Goal: Transaction & Acquisition: Subscribe to service/newsletter

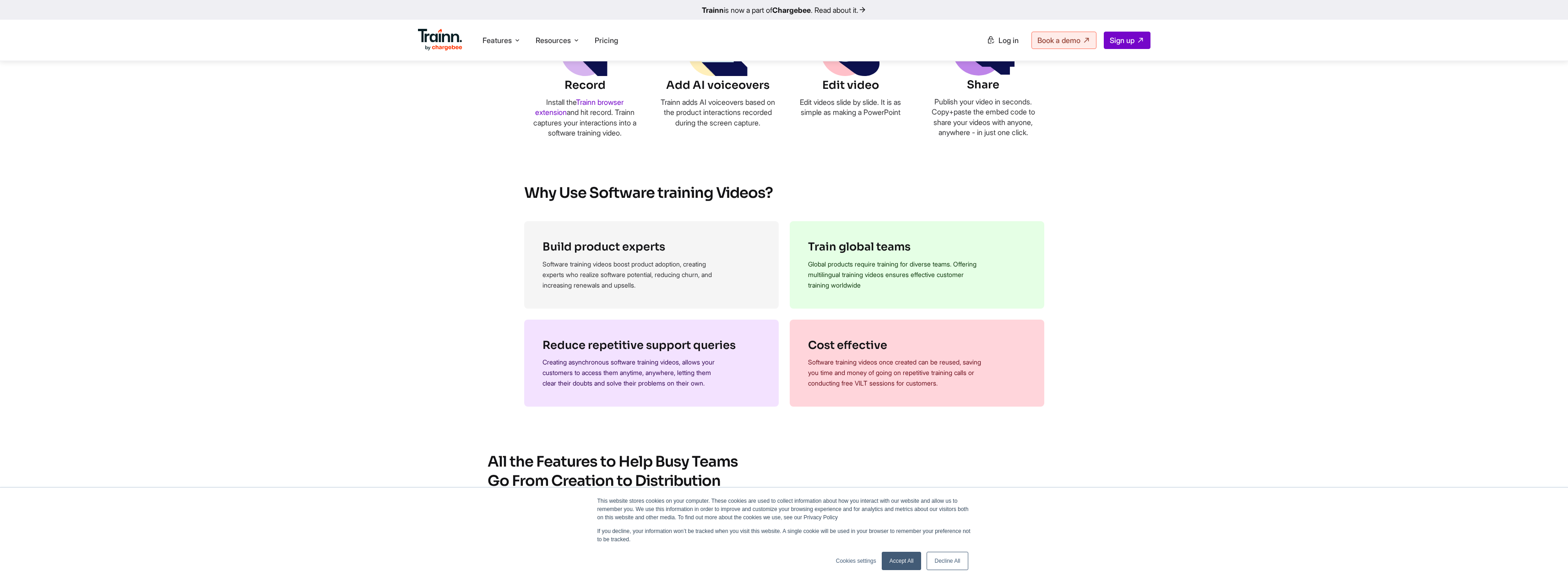
scroll to position [229, 0]
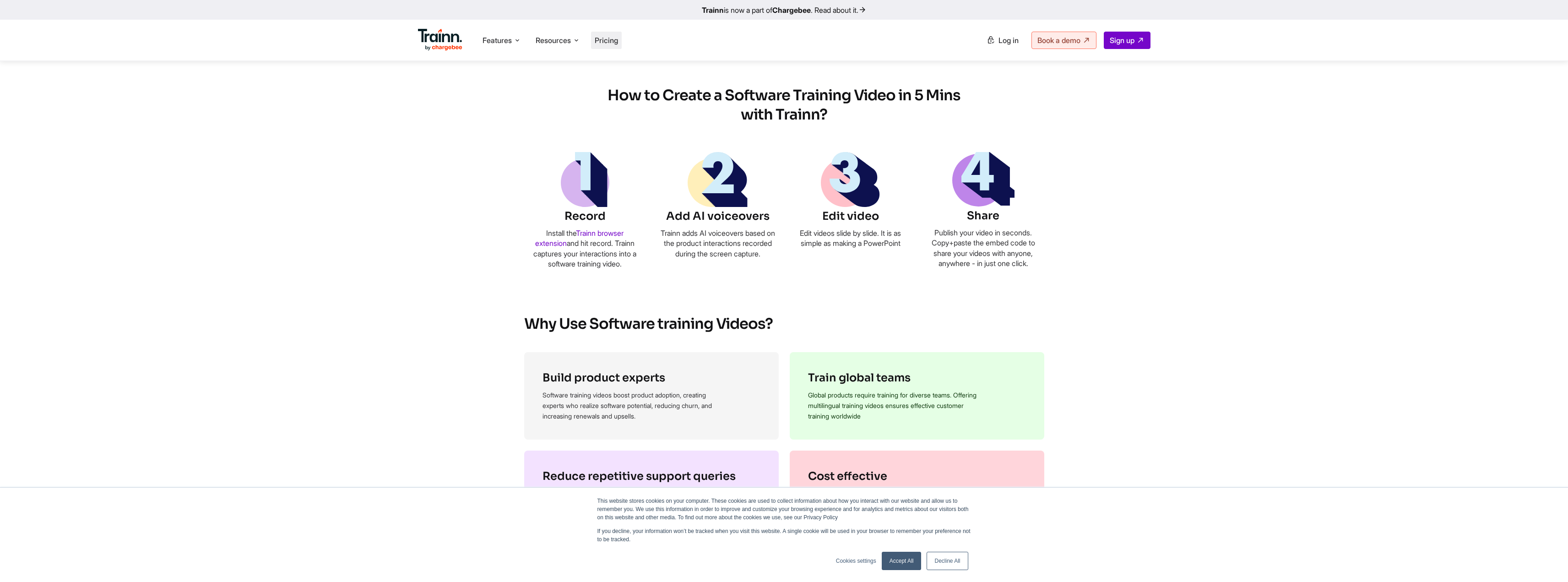
click at [605, 38] on span "Pricing" at bounding box center [606, 40] width 23 height 9
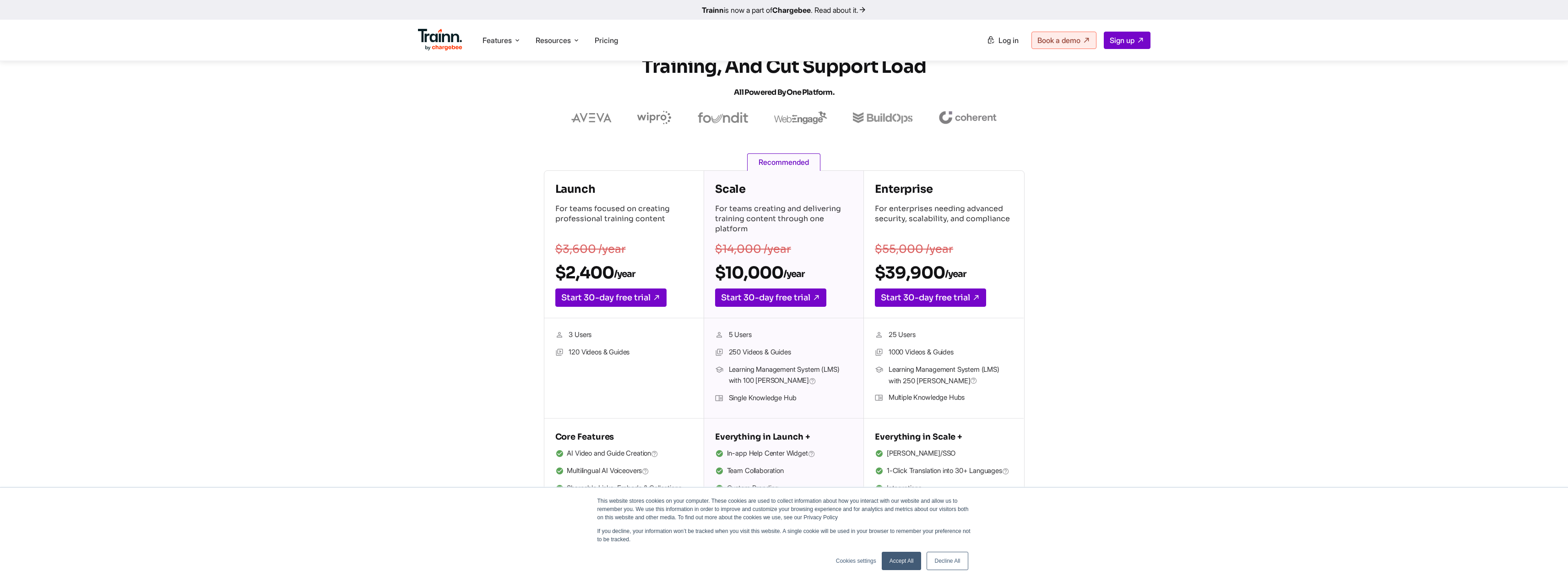
scroll to position [91, 0]
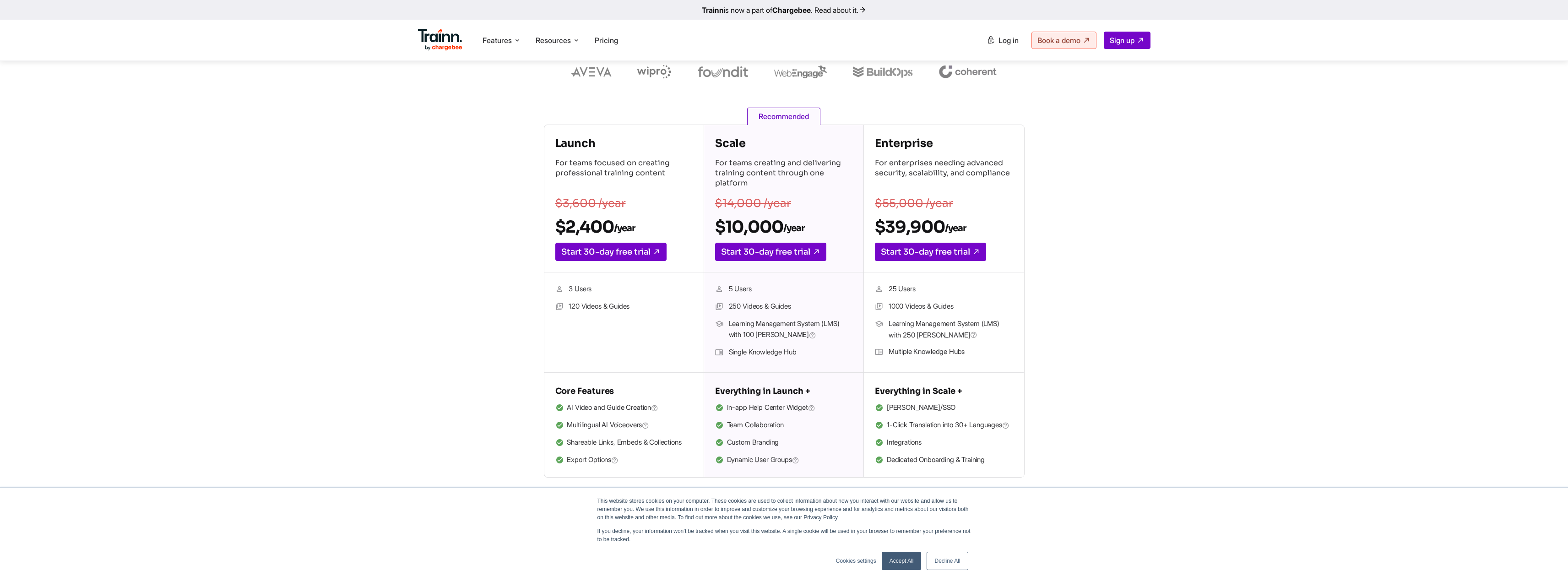
drag, startPoint x: 575, startPoint y: 307, endPoint x: 620, endPoint y: 307, distance: 45.0
click at [620, 307] on li "120 Videos & Guides" at bounding box center [624, 307] width 138 height 12
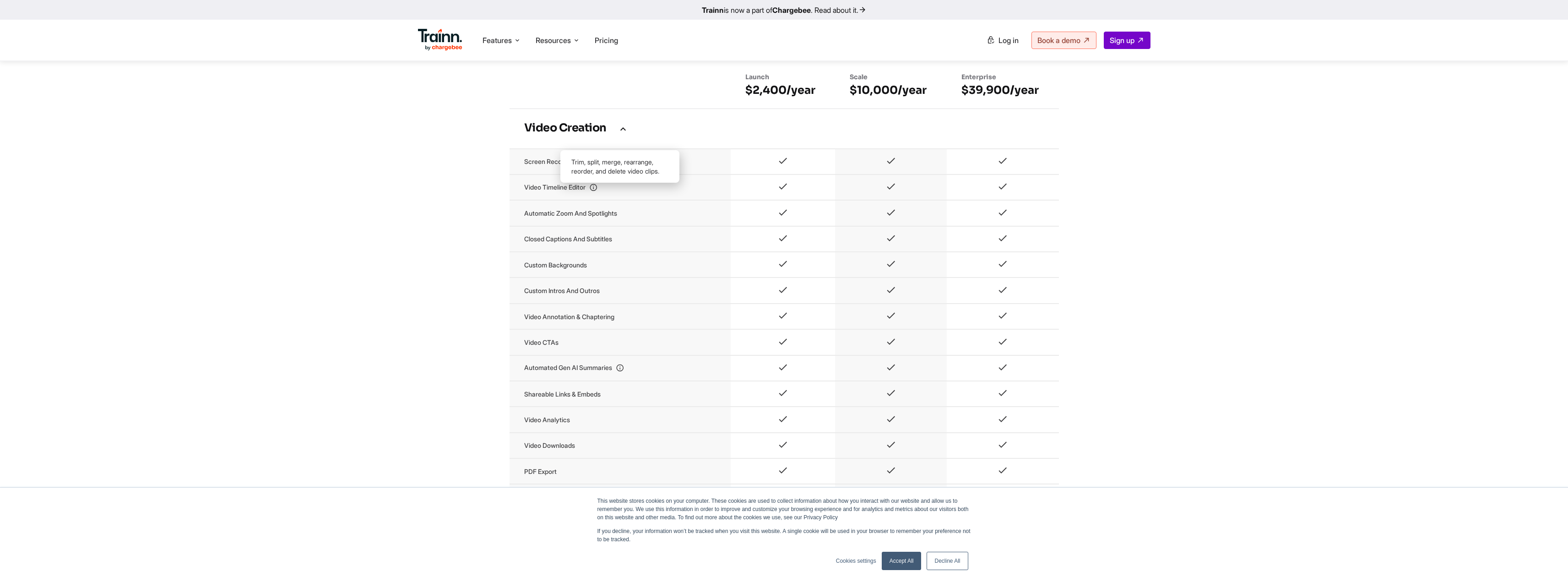
scroll to position [595, 0]
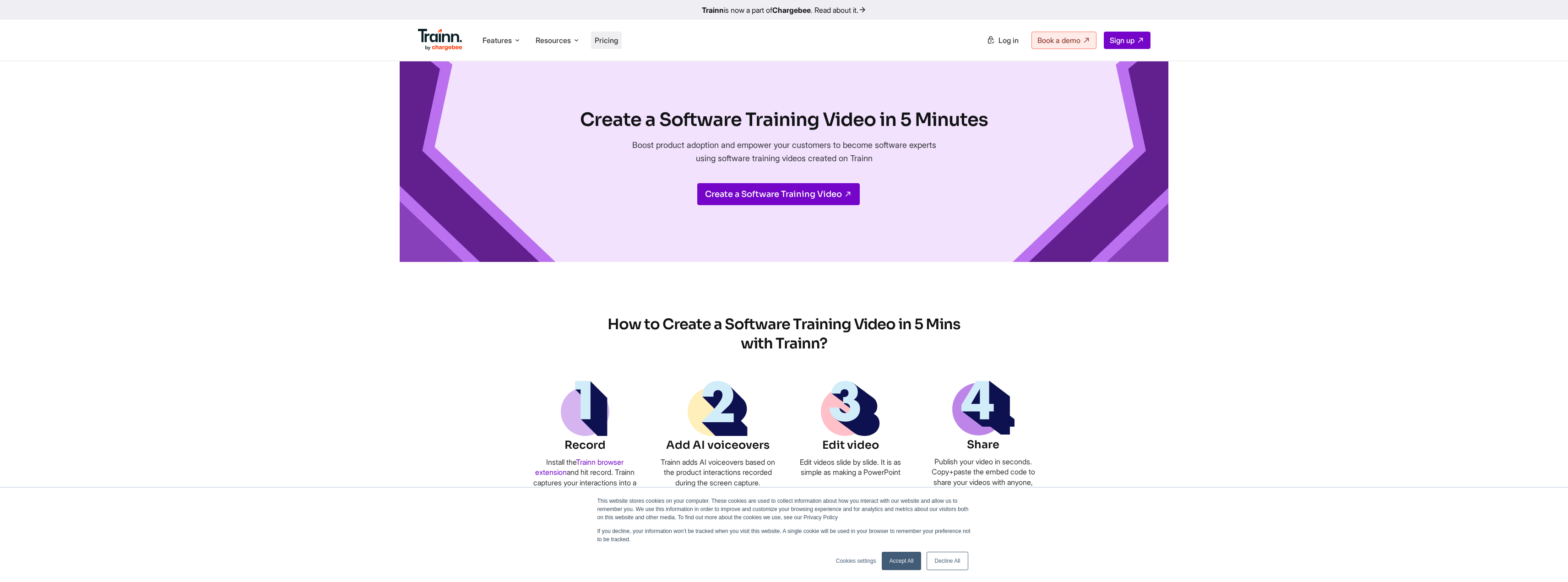
click at [603, 45] on li "Pricing" at bounding box center [606, 40] width 30 height 18
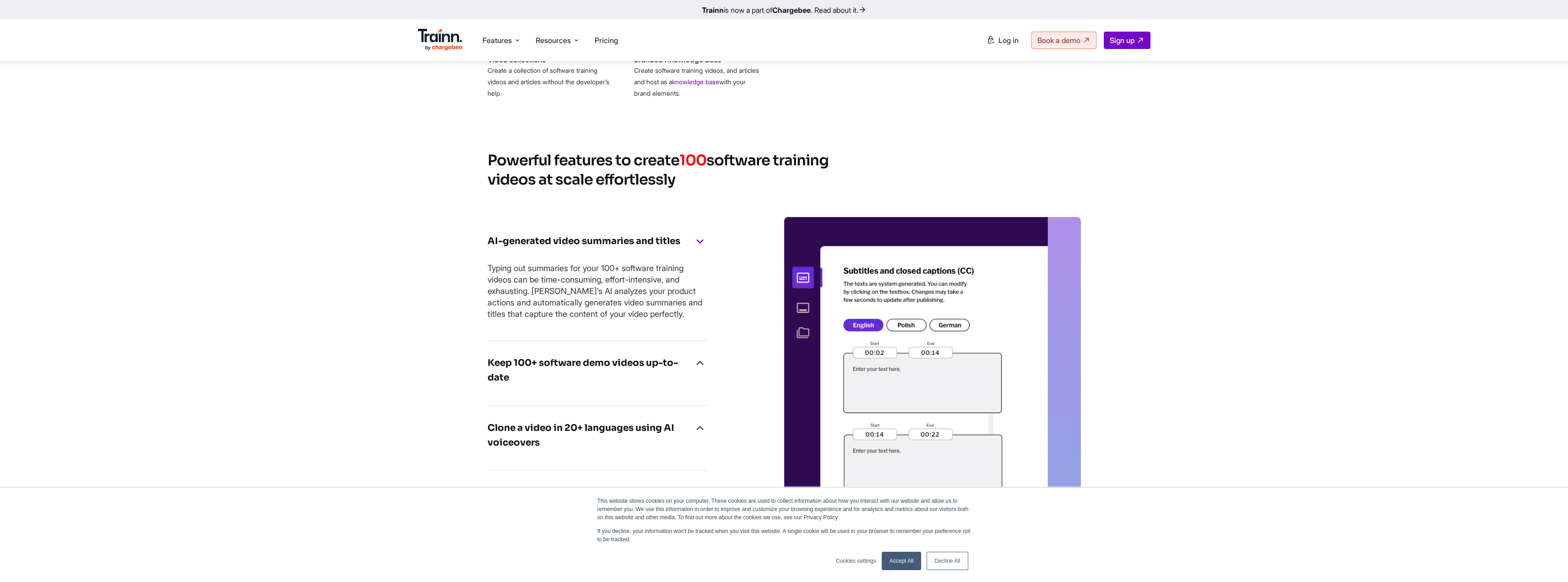
scroll to position [1694, 0]
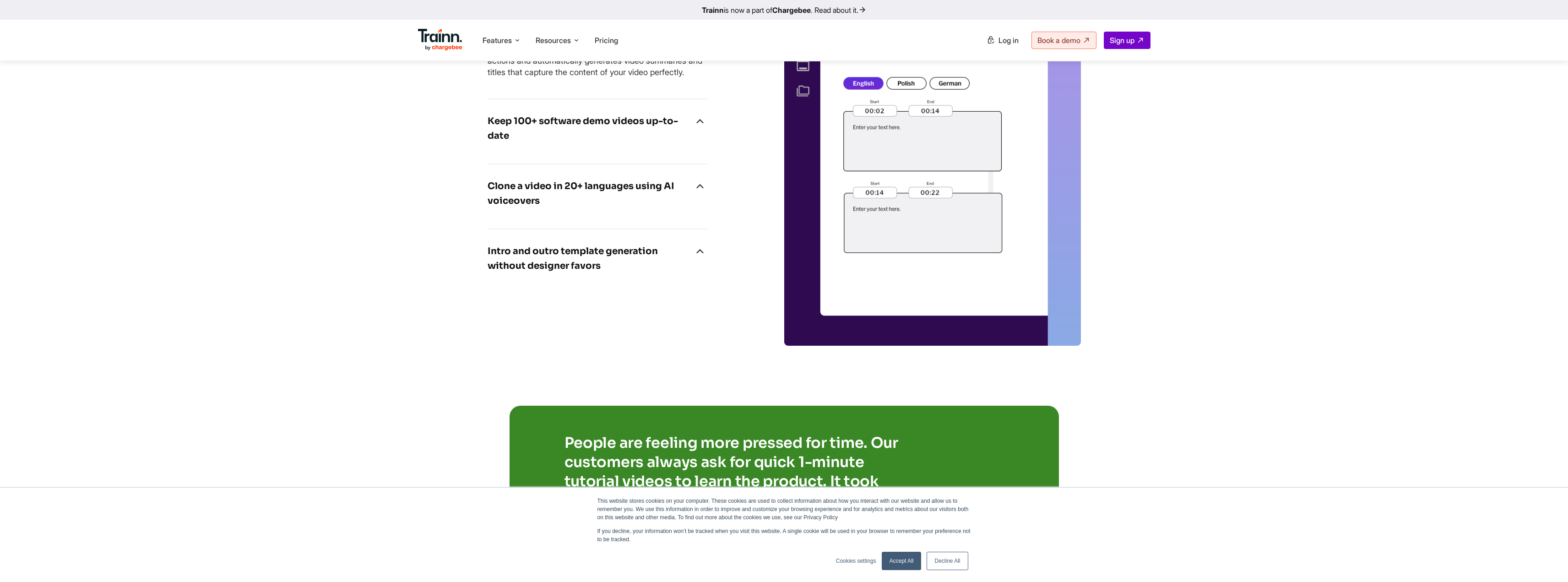
click at [894, 559] on link "Accept All" at bounding box center [901, 561] width 40 height 18
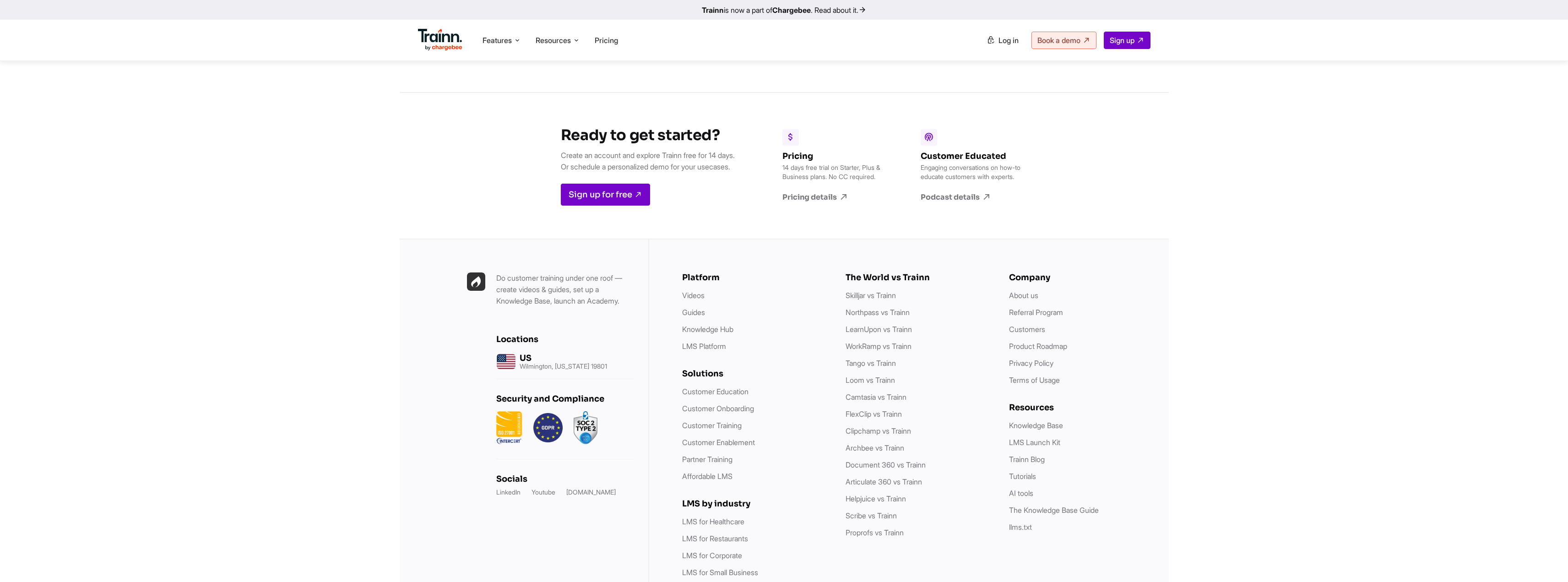
scroll to position [3278, 0]
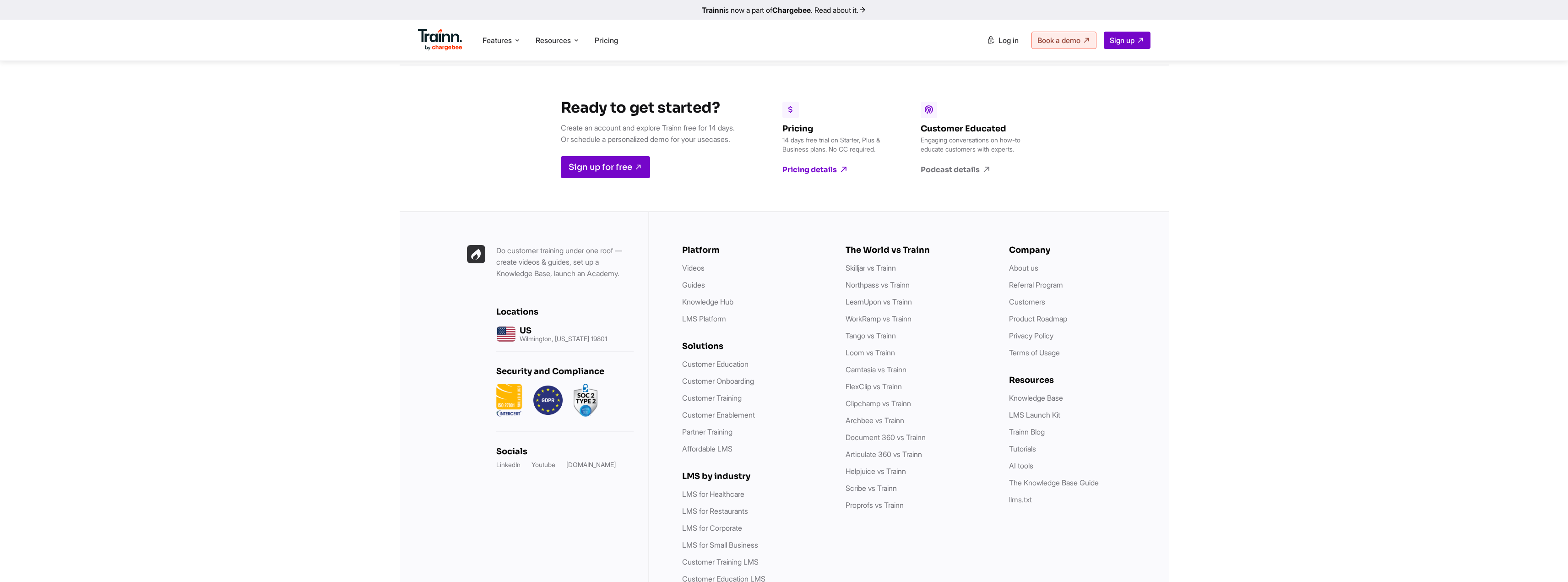
click at [836, 175] on link "Pricing details" at bounding box center [835, 170] width 105 height 10
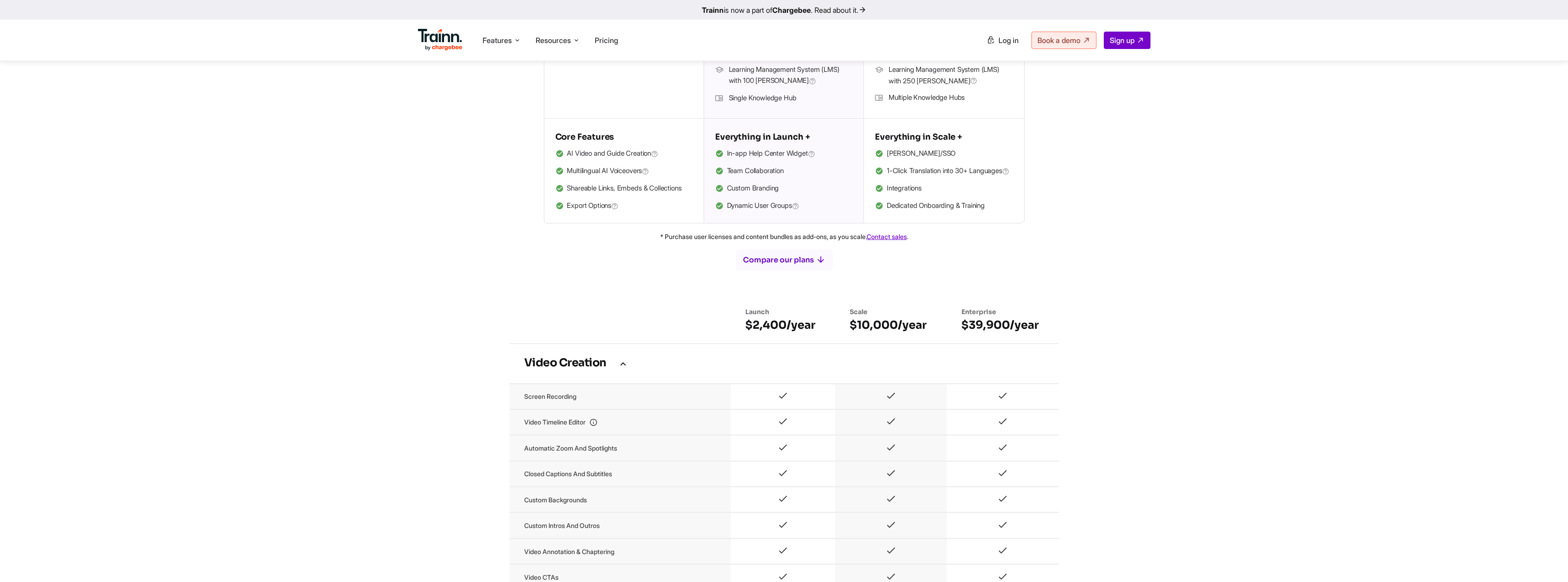
scroll to position [225, 0]
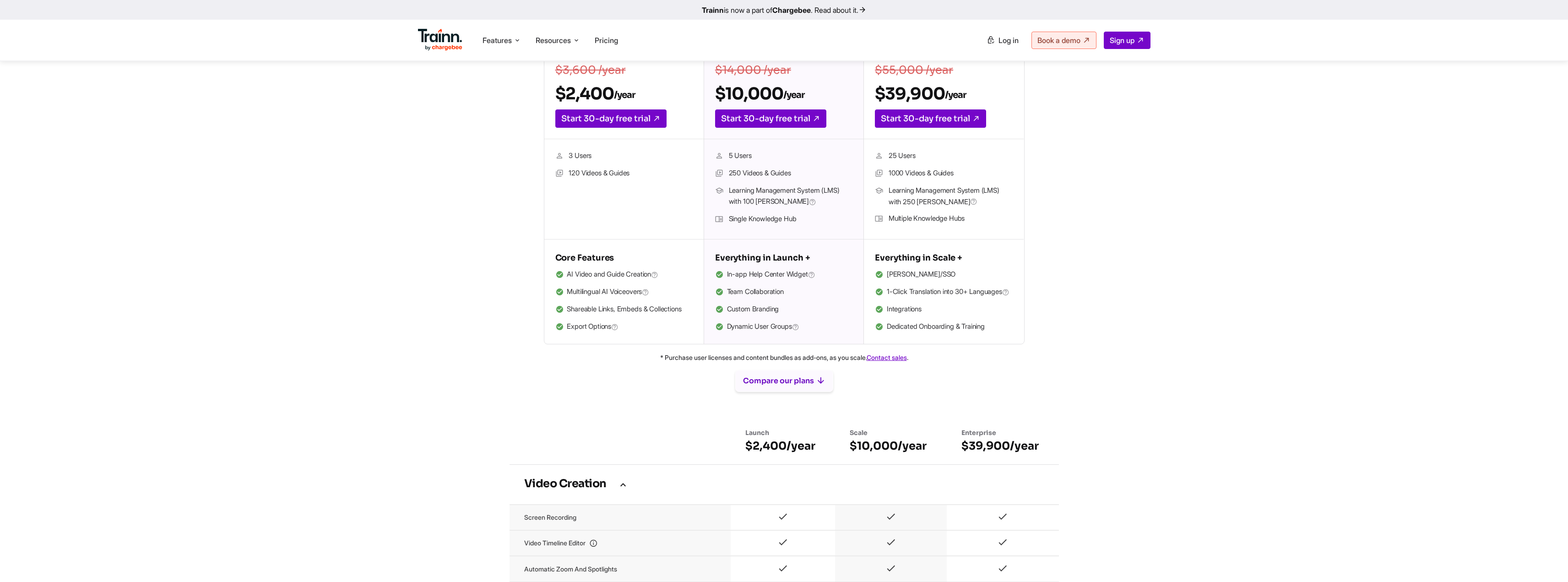
click at [796, 388] on button "Compare our plans" at bounding box center [784, 381] width 98 height 22
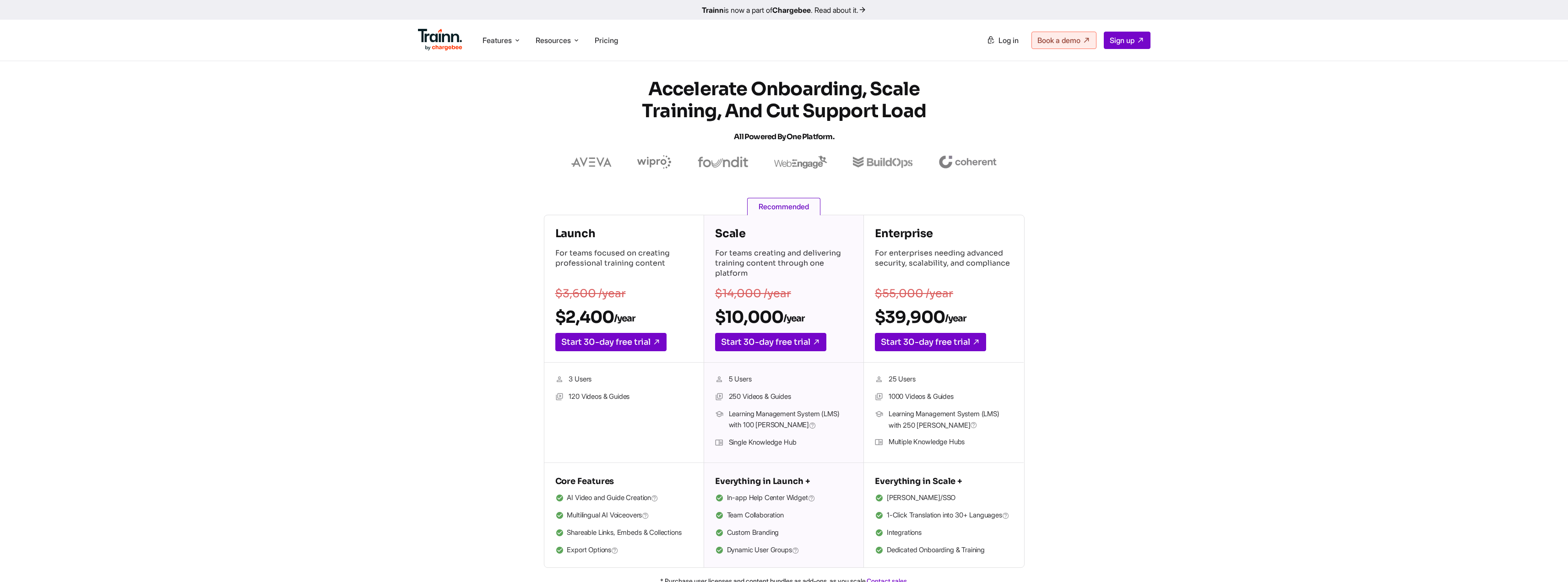
scroll to position [0, 0]
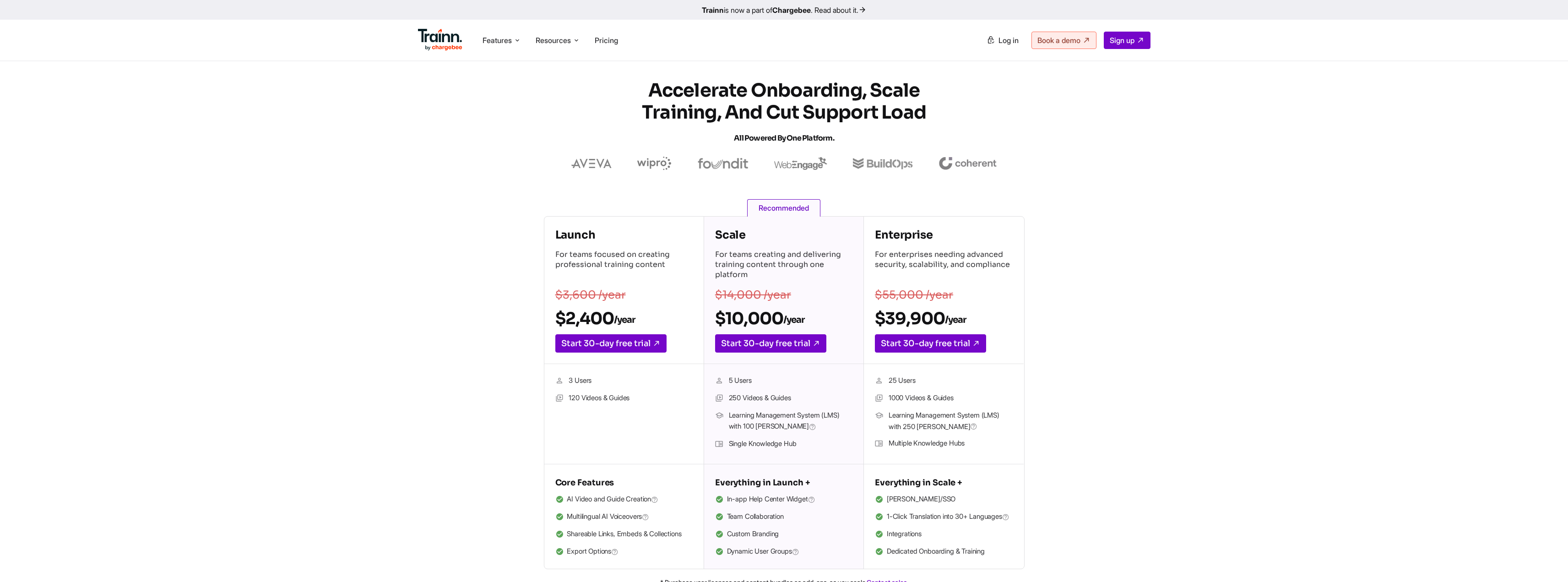
click at [787, 209] on span "Recommended" at bounding box center [783, 208] width 73 height 18
click at [730, 169] on img at bounding box center [723, 163] width 51 height 11
click at [1127, 42] on span "Sign up" at bounding box center [1122, 40] width 25 height 9
click at [1117, 40] on span "Sign up" at bounding box center [1122, 40] width 25 height 9
